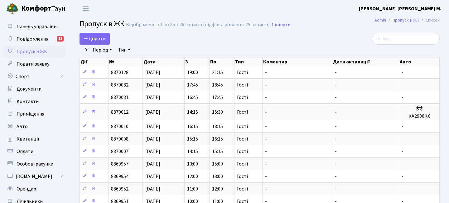
select select "25"
click at [101, 38] on span "Додати" at bounding box center [95, 38] width 22 height 7
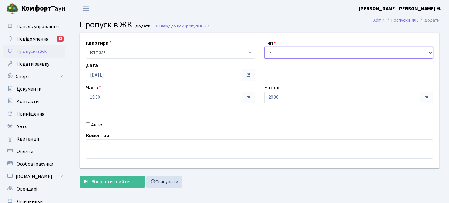
click at [301, 55] on select "- Доставка Таксі Гості Сервіс" at bounding box center [348, 53] width 169 height 12
select select "2"
click at [100, 125] on label "Авто" at bounding box center [96, 124] width 11 height 7
click at [90, 125] on input "Авто" at bounding box center [88, 124] width 4 height 4
checkbox input "true"
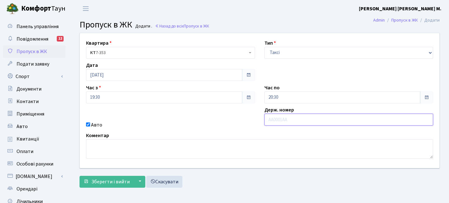
paste input "AI6492PB"
type input "AI6492PB"
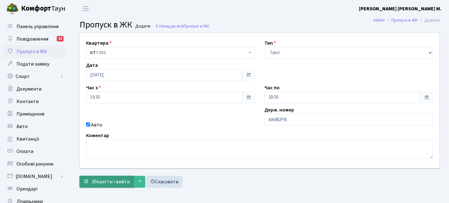
click at [109, 181] on span "Зберегти і вийти" at bounding box center [110, 181] width 38 height 7
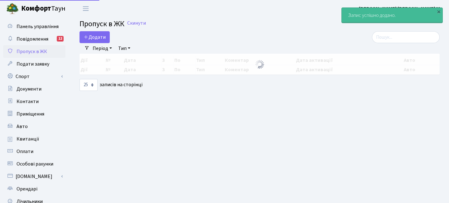
select select "25"
